Goal: Check status: Check status

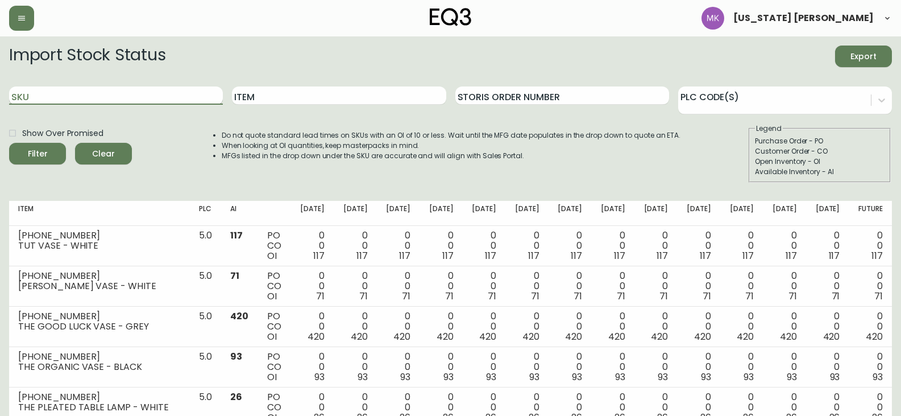
click at [192, 96] on input "SKU" at bounding box center [116, 95] width 214 height 18
type input "plank"
click at [9, 143] on button "Filter" at bounding box center [37, 154] width 57 height 22
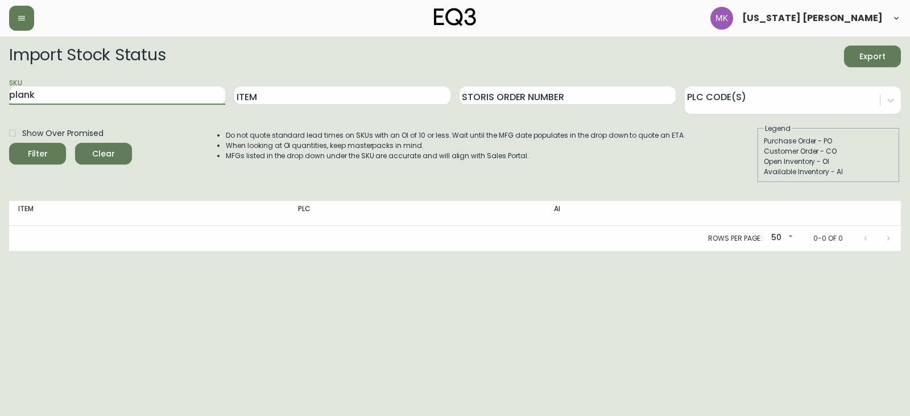
drag, startPoint x: 129, startPoint y: 95, endPoint x: -120, endPoint y: 69, distance: 250.4
click at [0, 69] on html "[US_STATE] [PERSON_NAME] Import Stock Status Export SKU plank Item Storis Order…" at bounding box center [455, 125] width 910 height 251
click at [252, 101] on input "Item" at bounding box center [342, 95] width 216 height 18
type input "plank"
click at [9, 143] on button "Filter" at bounding box center [37, 154] width 57 height 22
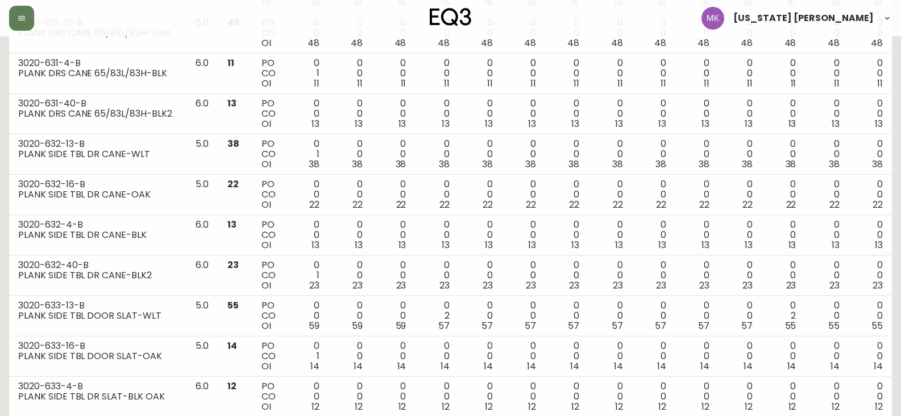
scroll to position [455, 0]
